Goal: Find specific page/section: Find specific page/section

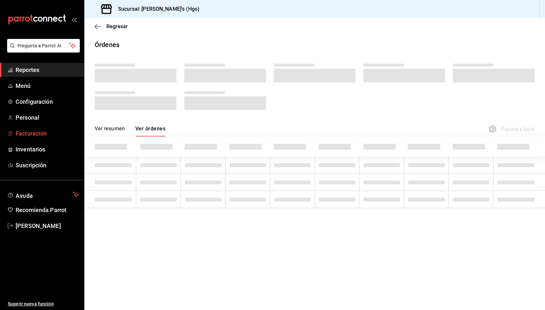
click at [32, 135] on span "Facturación" at bounding box center [47, 133] width 63 height 9
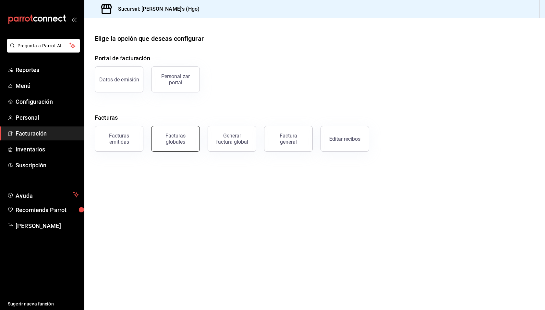
click at [173, 141] on div "Facturas globales" at bounding box center [175, 139] width 40 height 12
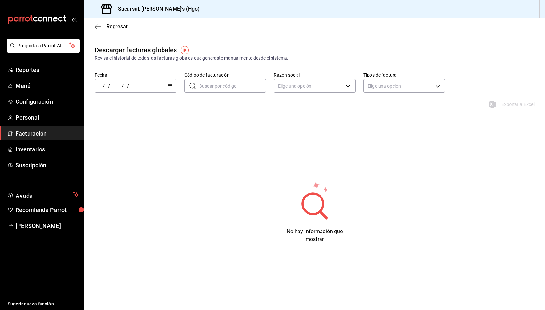
click at [160, 85] on div "/ / - / /" at bounding box center [136, 86] width 82 height 14
click at [129, 175] on span "Rango de fechas" at bounding box center [125, 178] width 50 height 7
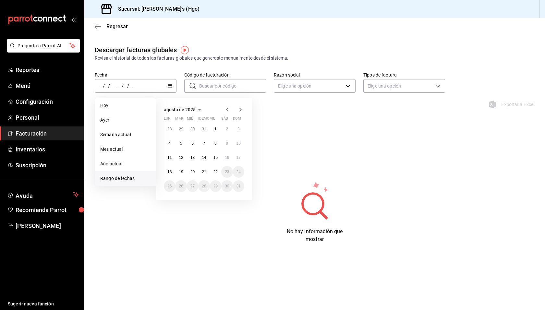
click at [228, 110] on icon "button" at bounding box center [227, 110] width 8 height 8
click at [179, 131] on button "1" at bounding box center [180, 132] width 11 height 12
click at [205, 186] on abbr "31" at bounding box center [204, 188] width 4 height 5
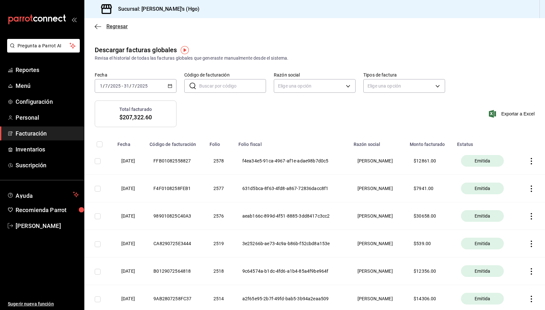
click at [98, 26] on icon "button" at bounding box center [98, 27] width 6 height 6
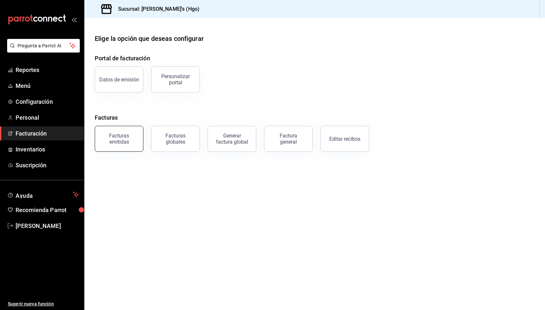
click at [134, 137] on div "Facturas emitidas" at bounding box center [119, 139] width 40 height 12
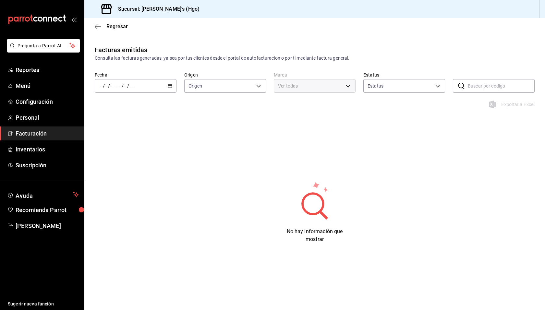
type input "ORDER_INVOICE,GENERAL_INVOICE"
type input "ACTIVE,PENDING_CANCELLATION,CANCELLED,PRE_CANCELLED"
type input "a4f139c2-eac0-4c86-bd9b-b12069b5a2fd"
click at [151, 82] on div "/ / - / /" at bounding box center [136, 86] width 82 height 14
click at [127, 175] on span "Rango de fechas" at bounding box center [125, 178] width 50 height 7
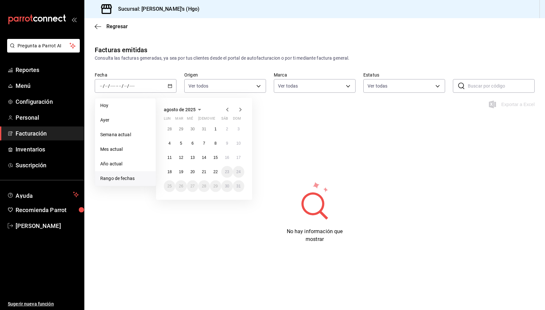
click at [226, 109] on icon "button" at bounding box center [227, 110] width 8 height 8
click at [181, 130] on abbr "1" at bounding box center [181, 131] width 2 height 5
click at [201, 186] on button "31" at bounding box center [203, 189] width 11 height 12
